Goal: Check status: Check status

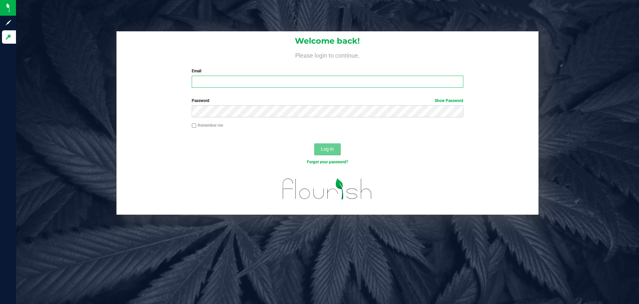
click at [264, 83] on input "Email" at bounding box center [327, 82] width 271 height 12
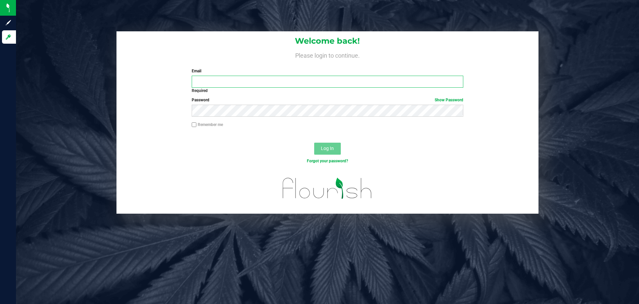
type input "[EMAIL_ADDRESS][DOMAIN_NAME]"
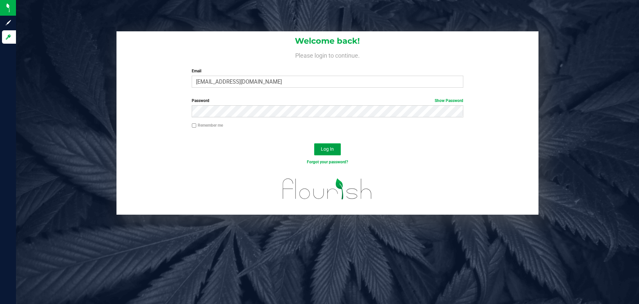
click at [317, 148] on button "Log In" at bounding box center [327, 149] width 27 height 12
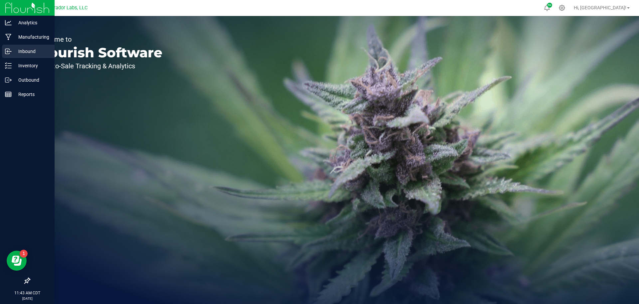
click at [30, 54] on p "Inbound" at bounding box center [32, 51] width 40 height 8
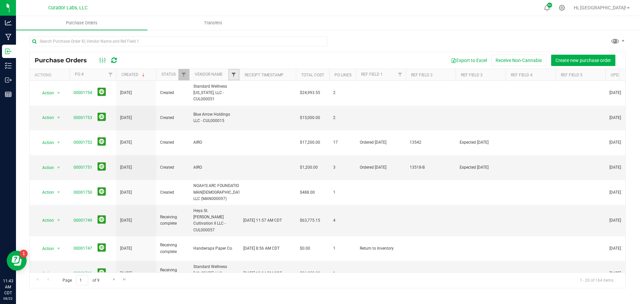
click at [234, 75] on span "Filter" at bounding box center [233, 74] width 5 height 5
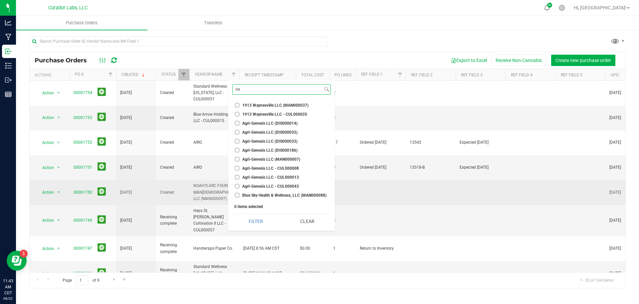
type input "n"
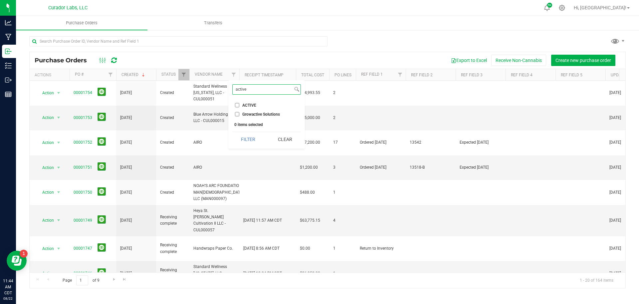
type input "active"
click at [253, 104] on span "ACTIVE" at bounding box center [249, 105] width 14 height 4
click at [239, 104] on input "ACTIVE" at bounding box center [237, 105] width 4 height 4
checkbox input "true"
click at [244, 143] on button "Filter" at bounding box center [248, 139] width 32 height 15
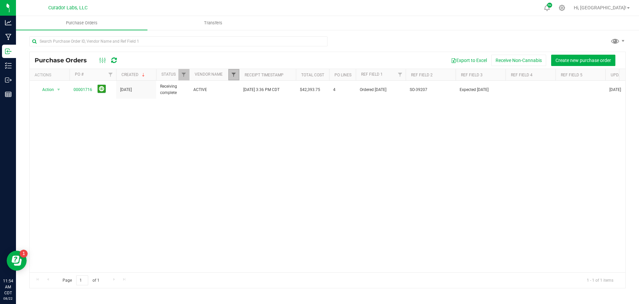
click at [233, 74] on span "Filter" at bounding box center [233, 74] width 5 height 5
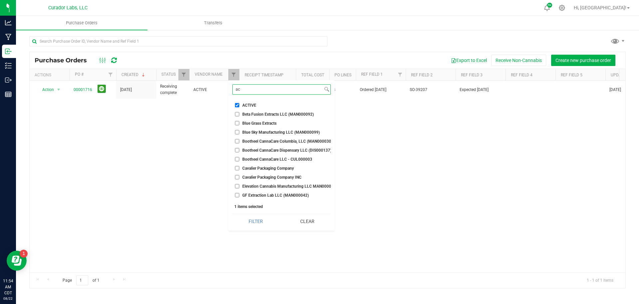
type input "a"
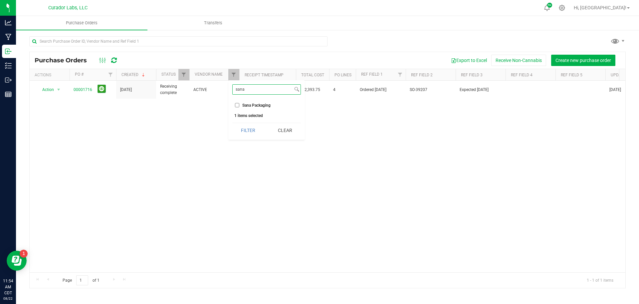
type input "sana"
click at [238, 105] on input "Sana Packaging" at bounding box center [237, 105] width 4 height 4
checkbox input "true"
click at [247, 130] on button "Filter" at bounding box center [248, 130] width 32 height 15
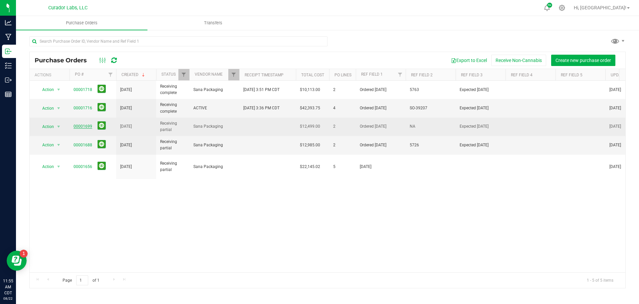
click at [87, 127] on link "00001699" at bounding box center [83, 126] width 19 height 5
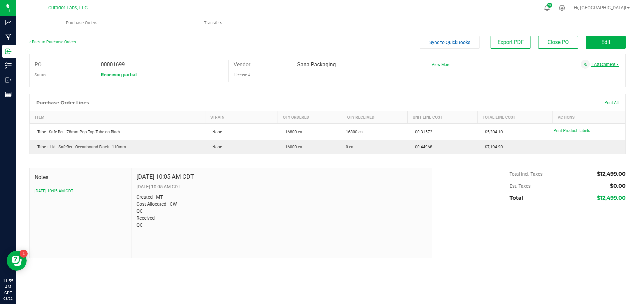
click at [604, 63] on link "1 Attachment" at bounding box center [605, 64] width 28 height 5
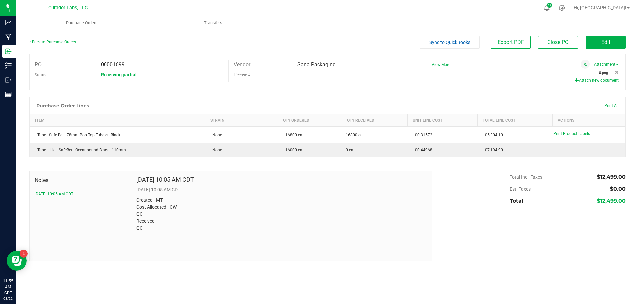
click at [604, 73] on span "0.png" at bounding box center [604, 73] width 9 height 4
click at [40, 42] on link "Back to Purchase Orders" at bounding box center [52, 42] width 47 height 5
